Goal: Information Seeking & Learning: Learn about a topic

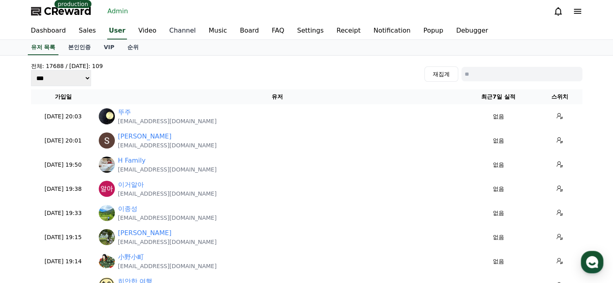
click at [176, 30] on link "Channel" at bounding box center [182, 31] width 39 height 17
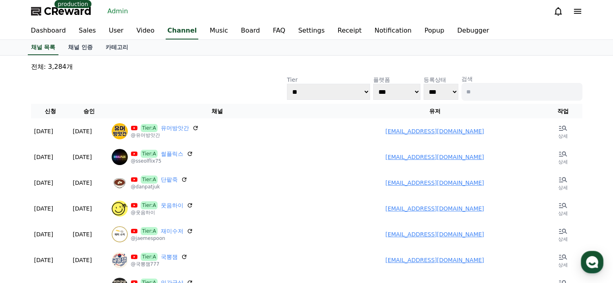
click at [476, 82] on p "검색" at bounding box center [521, 79] width 121 height 8
click at [478, 88] on input at bounding box center [521, 92] width 121 height 18
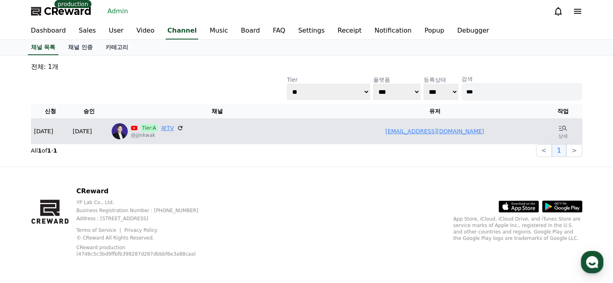
click at [166, 129] on link "꽉TV" at bounding box center [167, 128] width 13 height 8
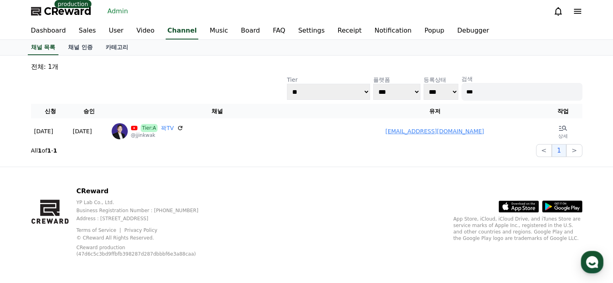
click at [506, 94] on input "***" at bounding box center [521, 92] width 121 height 18
type input "*"
type input "****"
click at [500, 93] on input "****" at bounding box center [521, 92] width 121 height 18
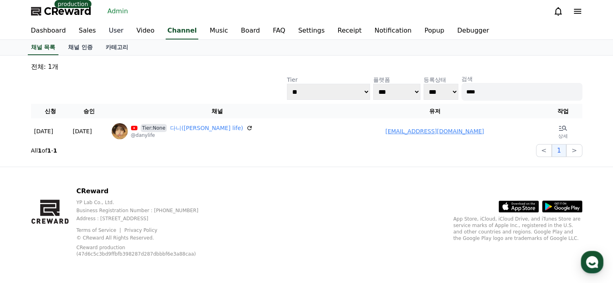
click at [108, 30] on link "User" at bounding box center [115, 31] width 27 height 17
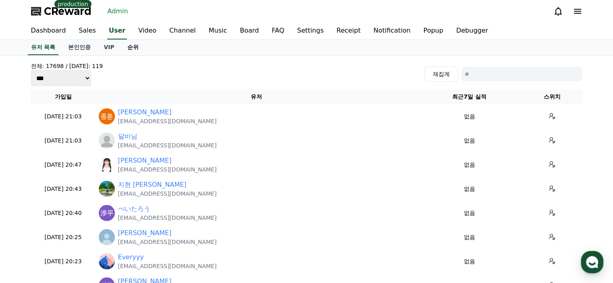
click at [137, 46] on link "순위" at bounding box center [133, 47] width 24 height 15
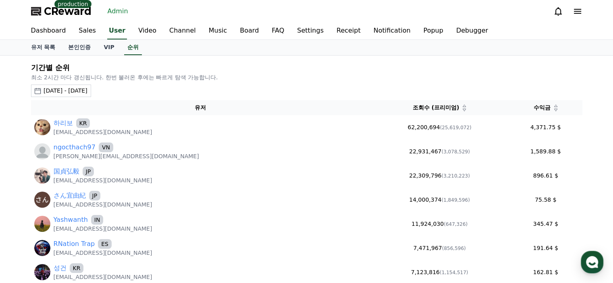
click at [87, 93] on div "[DATE] - [DATE]" at bounding box center [66, 91] width 44 height 8
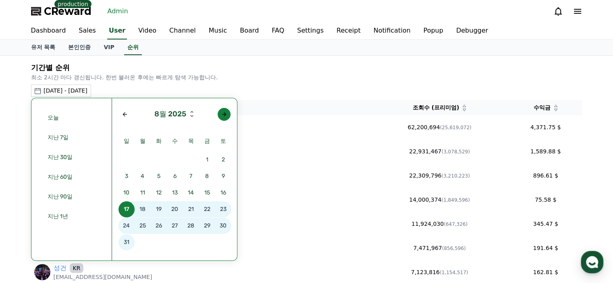
click at [227, 109] on button "button" at bounding box center [224, 114] width 13 height 13
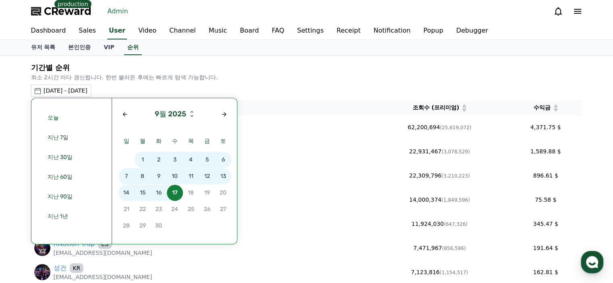
click at [127, 190] on span "14" at bounding box center [126, 193] width 16 height 16
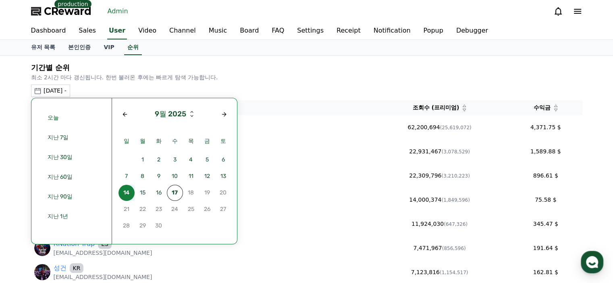
click at [128, 190] on span "14" at bounding box center [126, 193] width 16 height 16
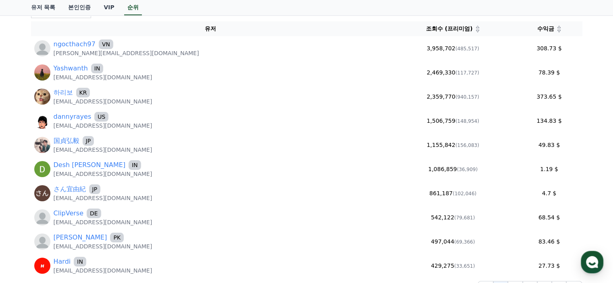
scroll to position [81, 0]
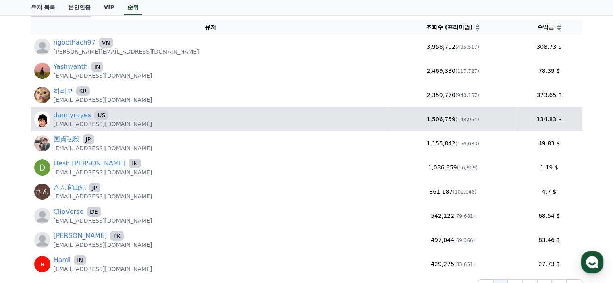
click at [81, 117] on link "dannyrayes" at bounding box center [73, 115] width 38 height 10
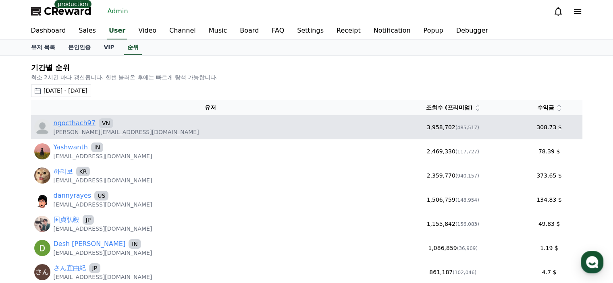
click at [83, 123] on link "ngocthach97" at bounding box center [75, 123] width 42 height 10
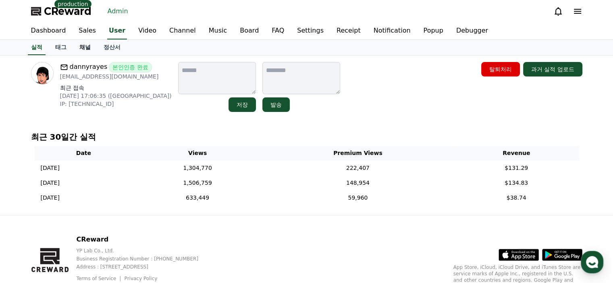
click at [83, 50] on link "채널" at bounding box center [85, 47] width 24 height 15
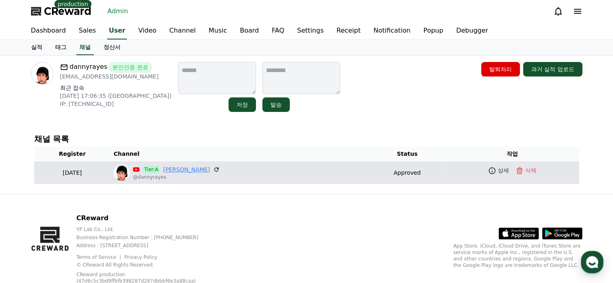
click at [183, 170] on link "Danny Rayes" at bounding box center [186, 170] width 47 height 8
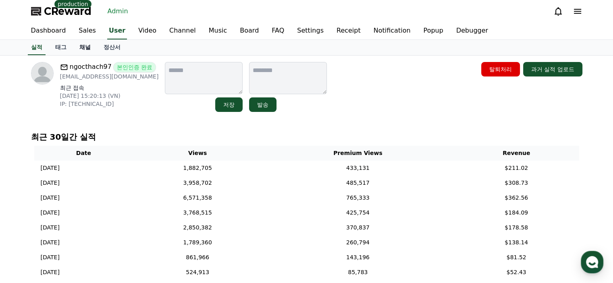
click at [90, 48] on link "채널" at bounding box center [85, 47] width 24 height 15
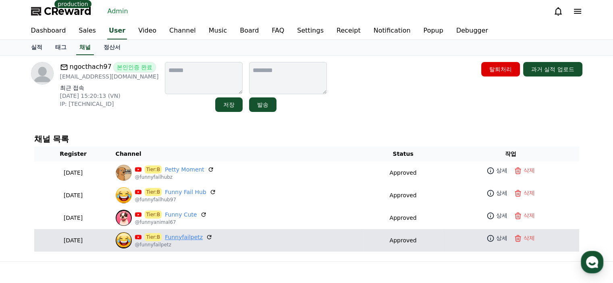
click at [192, 235] on link "Funnyfailpetz" at bounding box center [184, 237] width 38 height 8
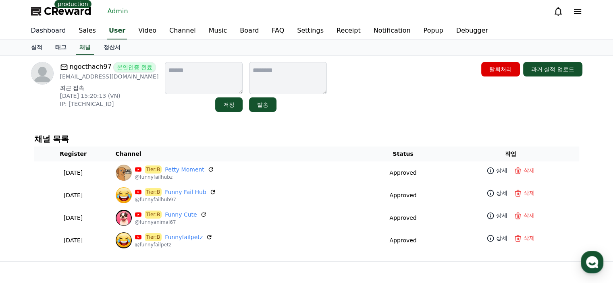
click at [51, 32] on link "Dashboard" at bounding box center [49, 31] width 48 height 17
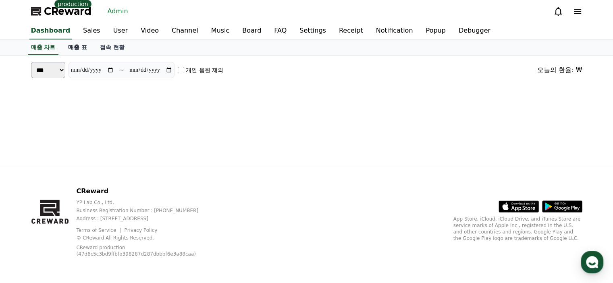
click at [77, 46] on link "매출 표" at bounding box center [78, 47] width 32 height 15
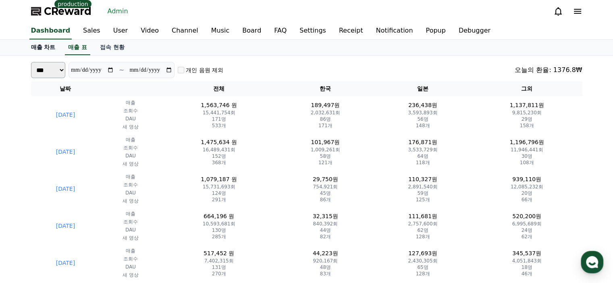
click at [35, 47] on link "매출 차트" at bounding box center [43, 47] width 37 height 15
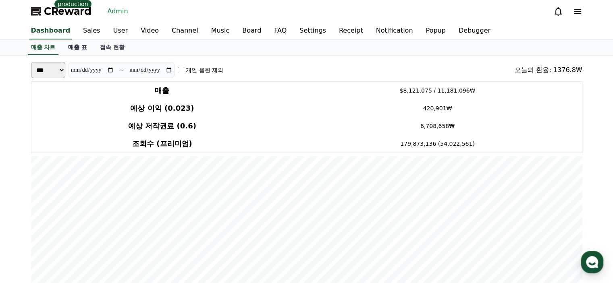
click at [87, 51] on link "매출 표" at bounding box center [78, 47] width 32 height 15
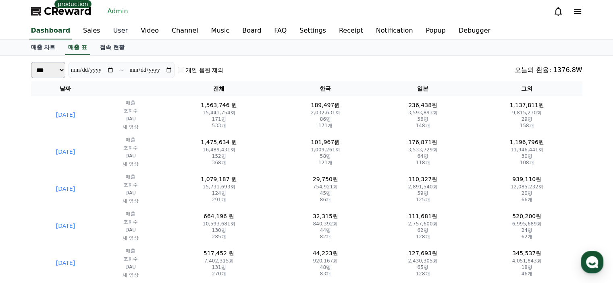
click at [113, 28] on link "User" at bounding box center [120, 31] width 27 height 17
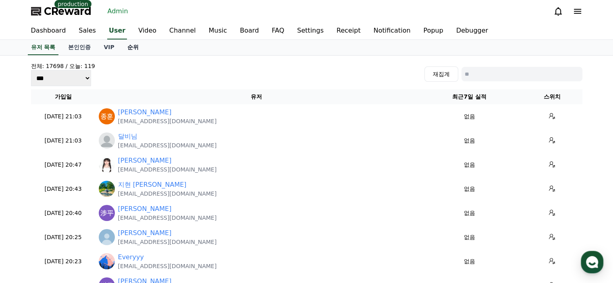
click at [140, 50] on link "순위" at bounding box center [133, 47] width 24 height 15
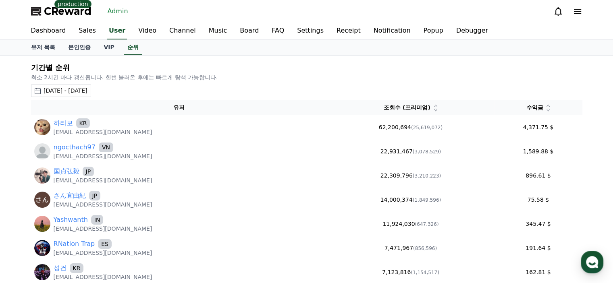
click at [87, 88] on div "[DATE] - [DATE]" at bounding box center [66, 91] width 44 height 8
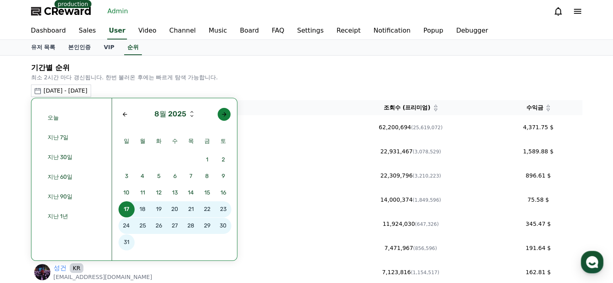
click at [221, 115] on div "Next month" at bounding box center [224, 114] width 6 height 6
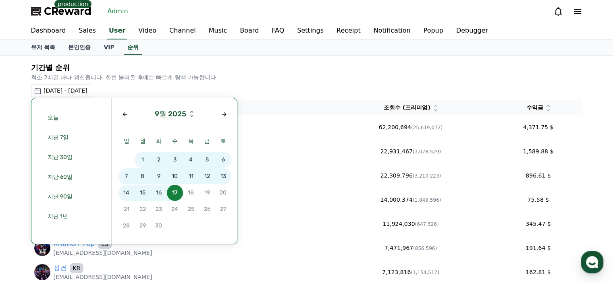
click at [137, 195] on span "15" at bounding box center [143, 193] width 16 height 16
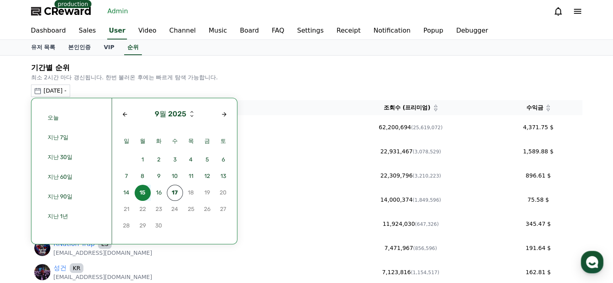
click at [138, 195] on span "15" at bounding box center [143, 193] width 16 height 16
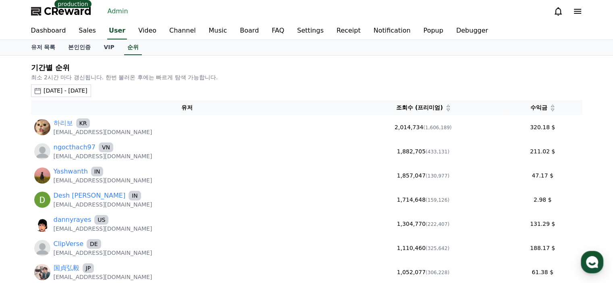
click at [179, 85] on div "[DATE] - [DATE] 오늘 지난 7일 지난 30일 지난 60일 지난 90일 지난 1년 9월 2025 일 월 화 수 목 금 토 1 2 3…" at bounding box center [306, 91] width 551 height 12
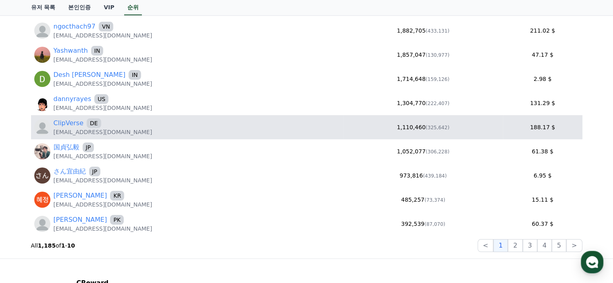
scroll to position [81, 0]
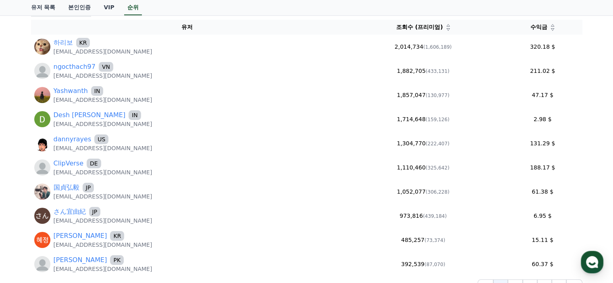
click at [553, 30] on div "수익금" at bounding box center [542, 27] width 73 height 8
click at [551, 30] on icon at bounding box center [552, 29] width 4 height 4
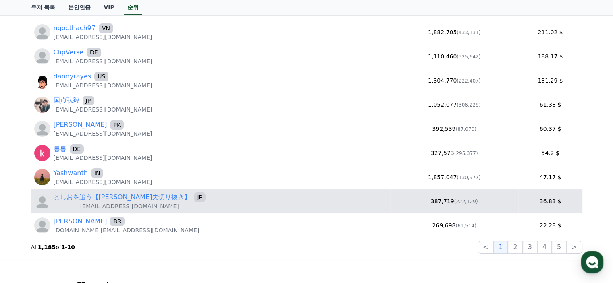
scroll to position [121, 0]
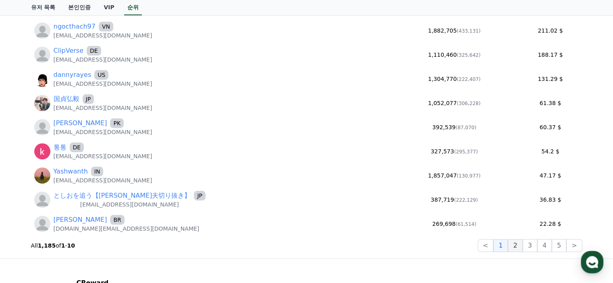
click at [517, 249] on button "2" at bounding box center [515, 245] width 15 height 13
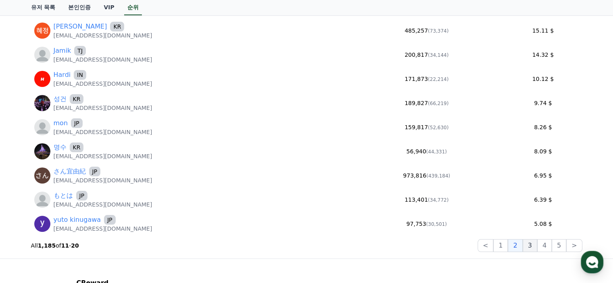
click at [532, 245] on button "3" at bounding box center [530, 245] width 15 height 13
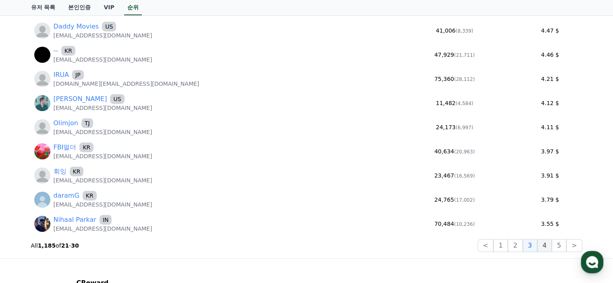
click at [547, 251] on button "4" at bounding box center [544, 245] width 15 height 13
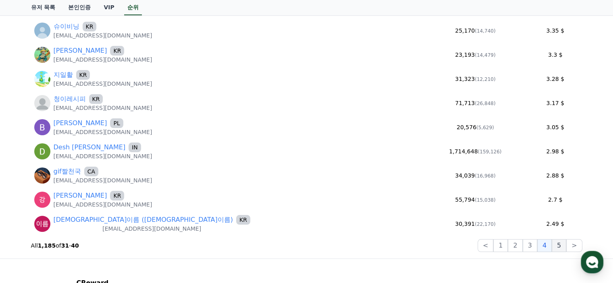
click at [559, 251] on button "5" at bounding box center [559, 245] width 15 height 13
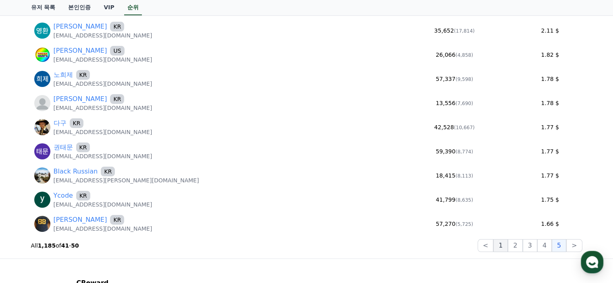
click at [507, 248] on button "1" at bounding box center [500, 245] width 15 height 13
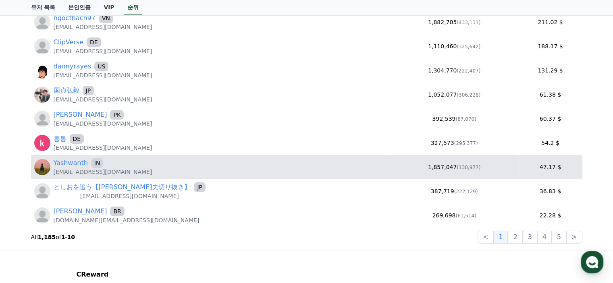
scroll to position [81, 0]
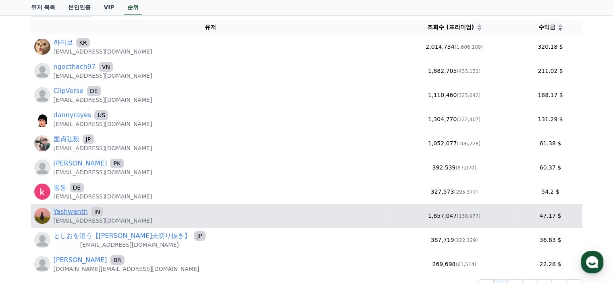
click at [77, 211] on link "Yashwanth" at bounding box center [71, 212] width 34 height 10
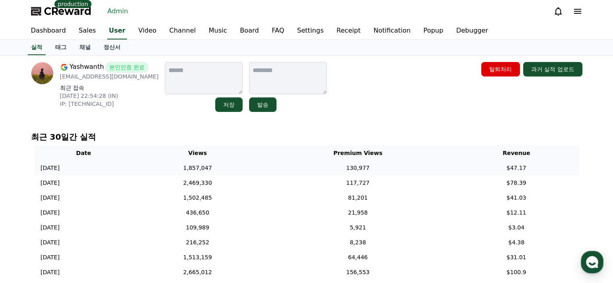
click at [253, 161] on td "1,857,047" at bounding box center [197, 168] width 129 height 15
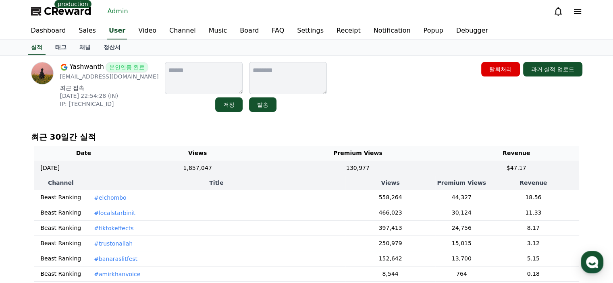
click at [234, 198] on td "#elchombo" at bounding box center [216, 197] width 258 height 15
click at [120, 199] on td "#elchombo" at bounding box center [216, 197] width 258 height 15
click at [112, 199] on p "#elchombo" at bounding box center [110, 198] width 32 height 8
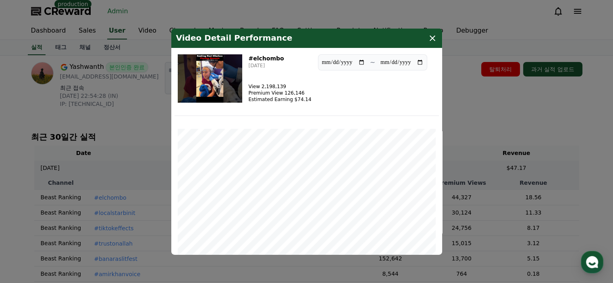
click at [430, 40] on icon "modal" at bounding box center [433, 38] width 6 height 6
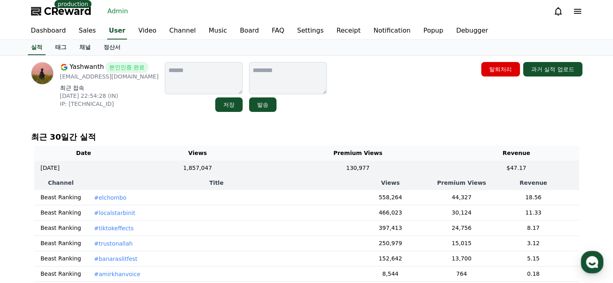
click at [100, 214] on p "#localstarbinit" at bounding box center [115, 213] width 42 height 8
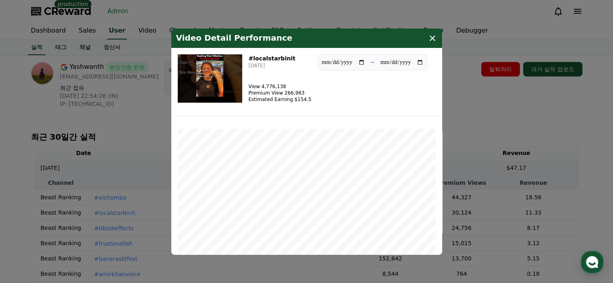
click at [435, 38] on icon "modal" at bounding box center [433, 38] width 10 height 10
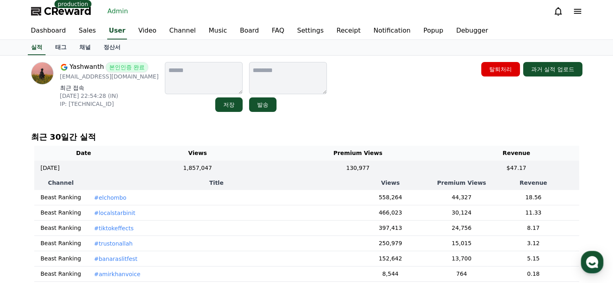
click at [409, 99] on div "Yashwanth 본인인증 완료 klr199yashwanth@gmail.com 최근 접속 2025-08-31 22:54:28 (IN) IP: …" at bounding box center [306, 87] width 551 height 50
